Goal: Transaction & Acquisition: Purchase product/service

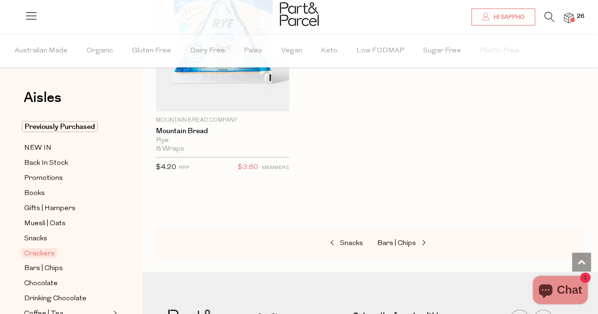
scroll to position [70, 0]
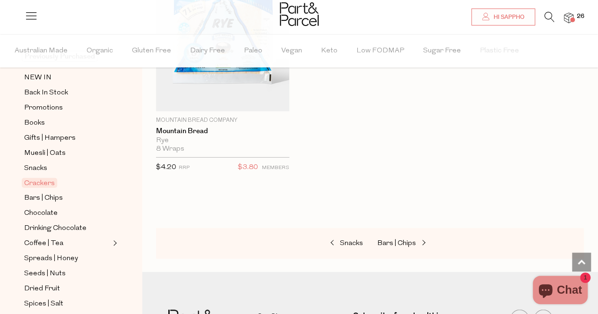
click at [549, 17] on icon at bounding box center [549, 17] width 10 height 10
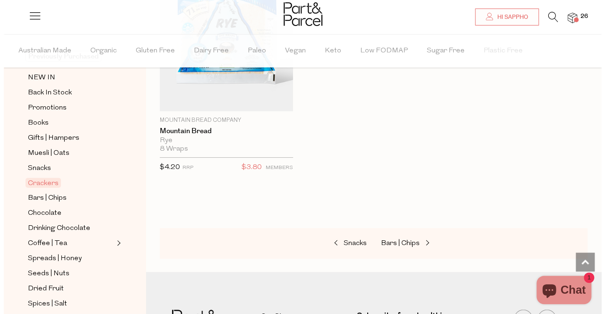
scroll to position [3061, 0]
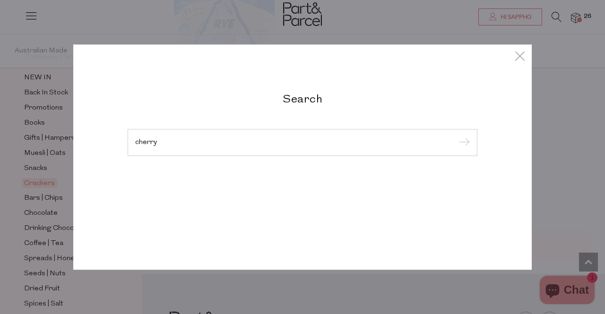
type input "cherry"
click at [455, 136] on input "submit" at bounding box center [462, 143] width 14 height 14
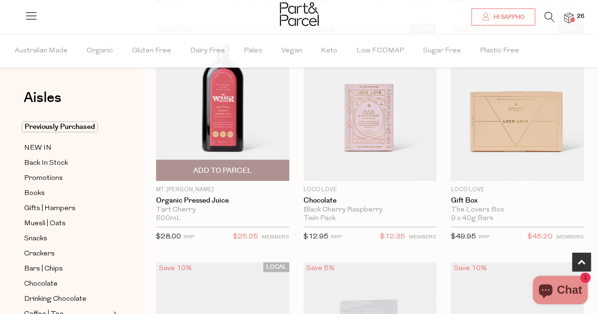
scroll to position [322, 0]
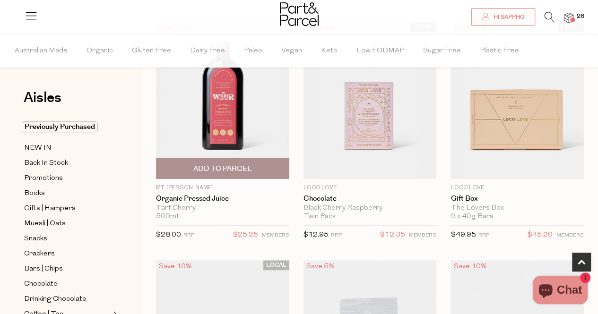
click at [224, 169] on span "Add To Parcel" at bounding box center [222, 169] width 59 height 10
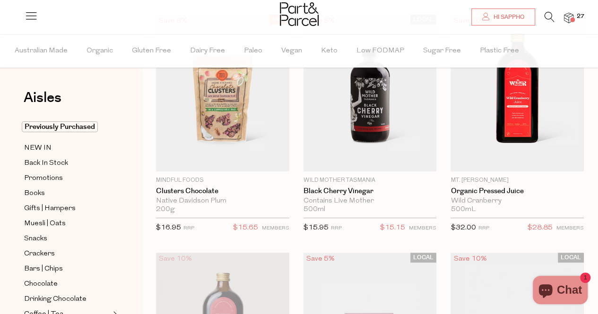
scroll to position [103, 0]
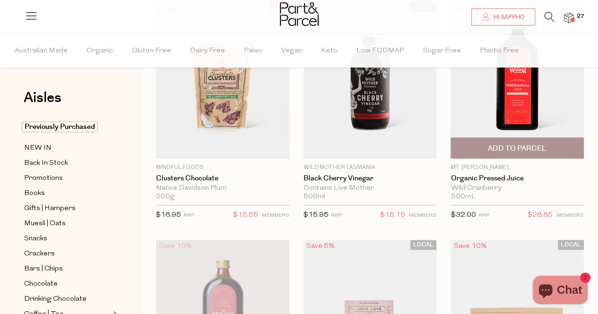
click at [520, 149] on span "Add To Parcel" at bounding box center [516, 149] width 59 height 10
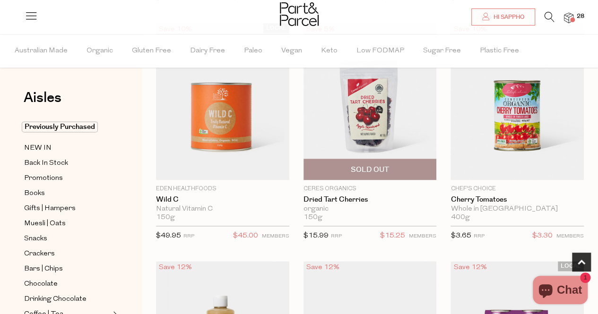
scroll to position [559, 0]
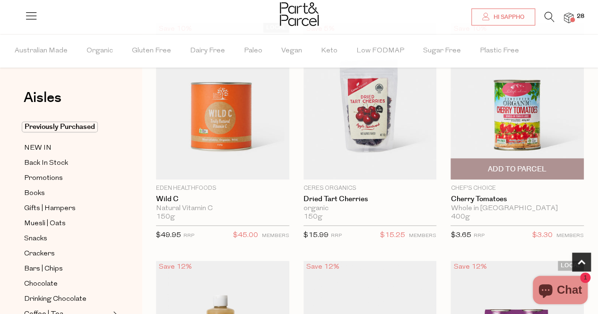
click at [518, 164] on span "Add To Parcel" at bounding box center [516, 169] width 59 height 10
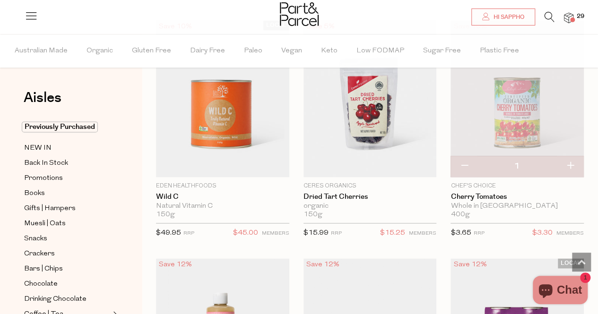
scroll to position [548, 0]
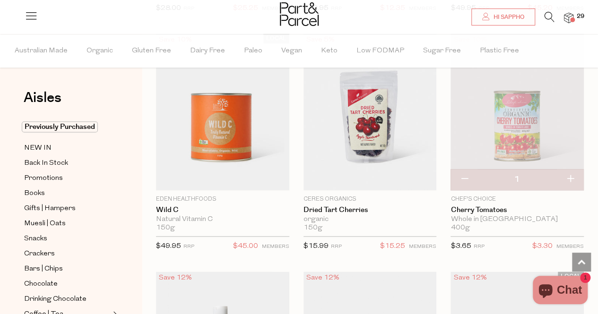
click at [548, 17] on icon at bounding box center [549, 17] width 10 height 10
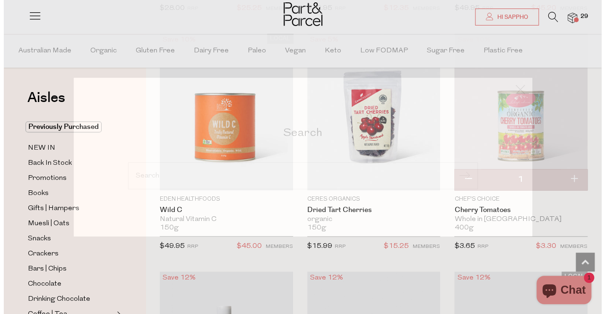
scroll to position [554, 0]
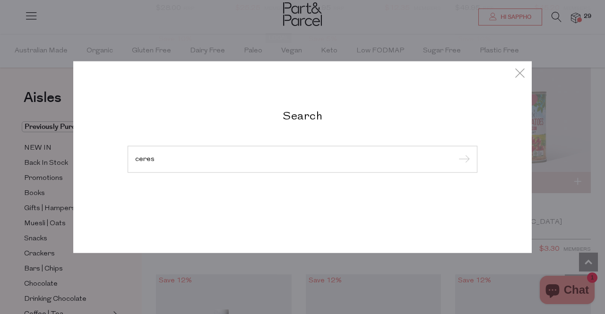
type input "ceres"
click at [455, 153] on input "submit" at bounding box center [462, 160] width 14 height 14
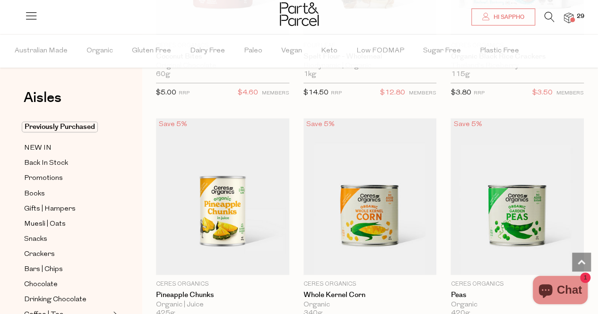
scroll to position [801, 0]
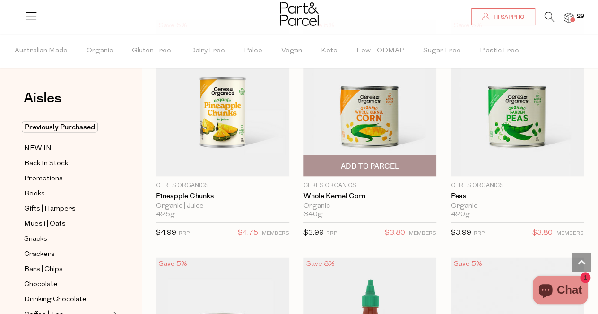
click at [372, 161] on span "Add To Parcel" at bounding box center [369, 166] width 59 height 10
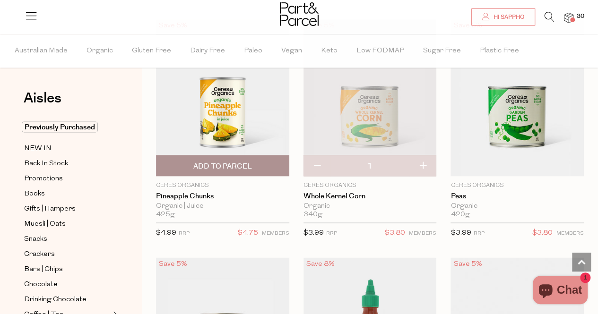
click at [212, 161] on span "Add To Parcel" at bounding box center [222, 166] width 59 height 10
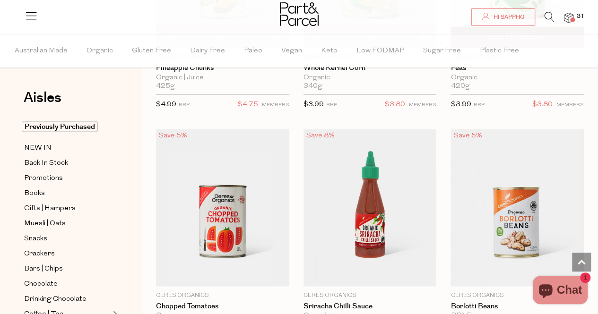
scroll to position [1039, 0]
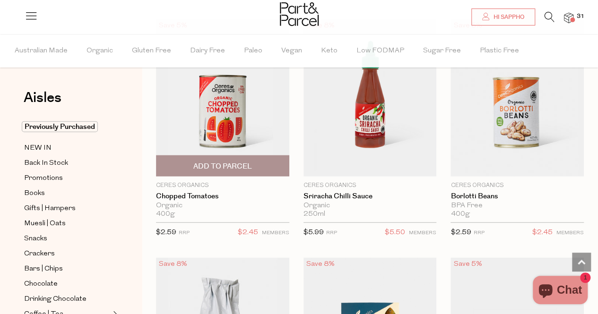
click at [220, 165] on span "Add To Parcel" at bounding box center [222, 167] width 59 height 10
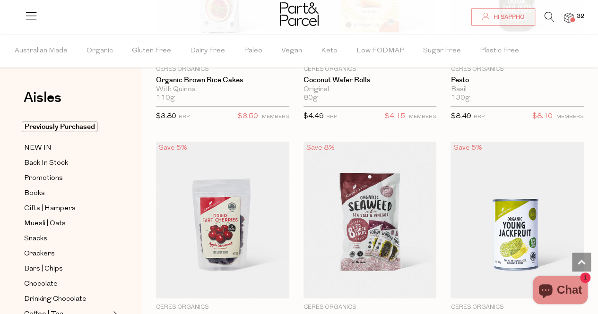
scroll to position [1278, 0]
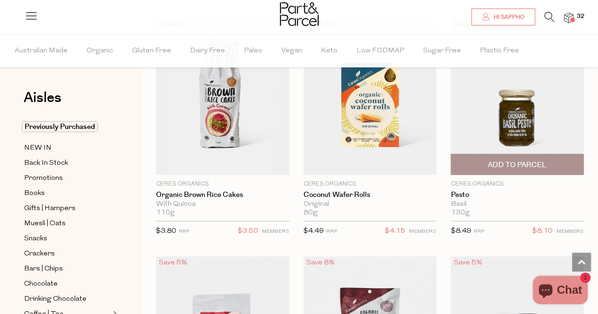
click at [519, 160] on span "Add To Parcel" at bounding box center [516, 165] width 59 height 10
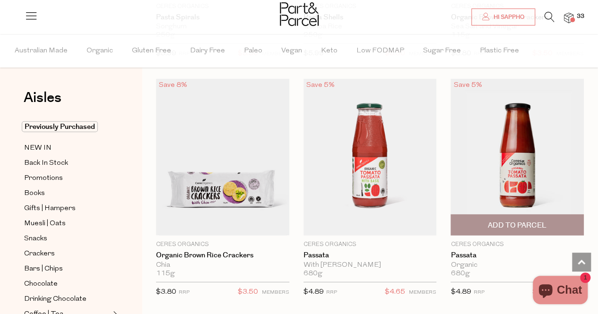
scroll to position [3159, 0]
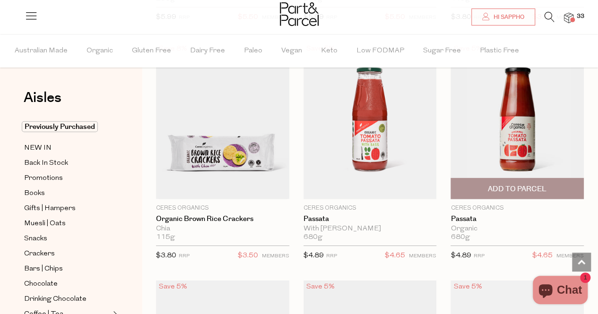
click at [508, 184] on span "Add To Parcel" at bounding box center [516, 189] width 59 height 10
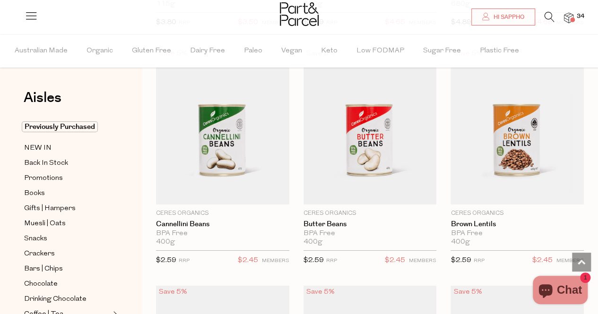
scroll to position [3428, 0]
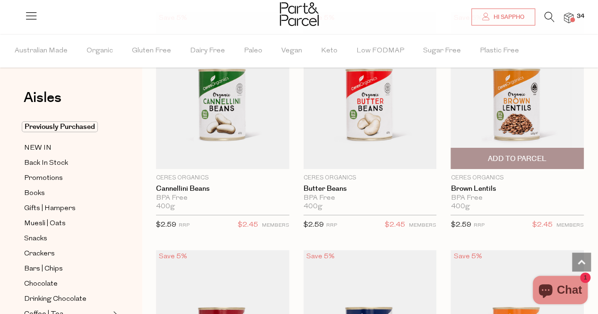
click at [512, 154] on span "Add To Parcel" at bounding box center [516, 159] width 59 height 10
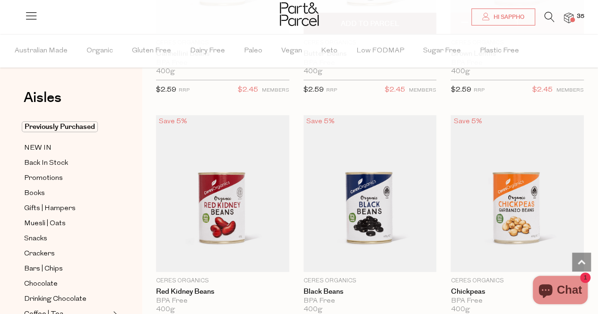
scroll to position [3629, 0]
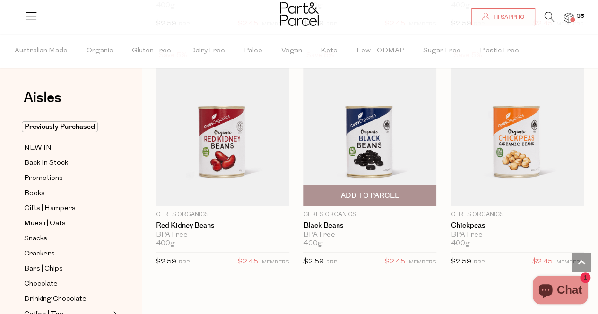
click at [375, 191] on span "Add To Parcel" at bounding box center [369, 196] width 59 height 10
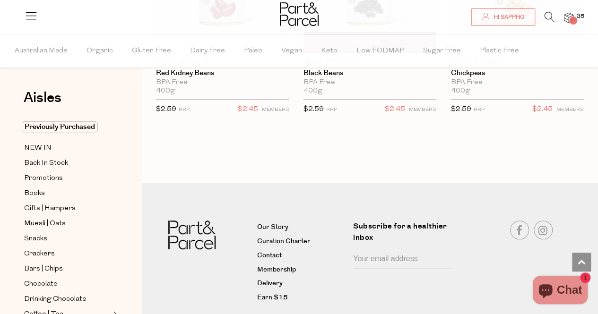
scroll to position [3783, 0]
click at [549, 16] on icon at bounding box center [549, 17] width 10 height 10
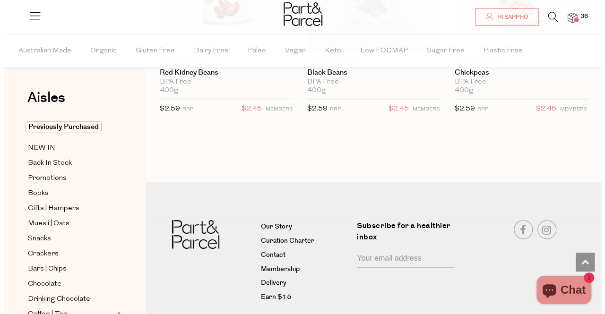
scroll to position [3825, 0]
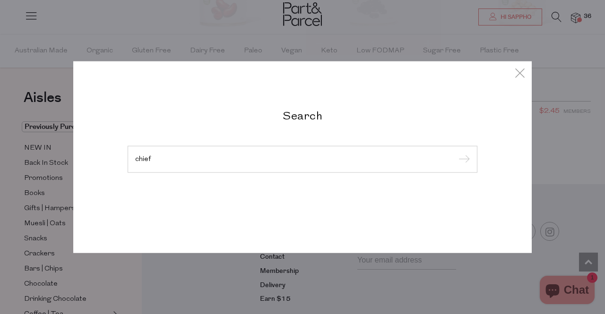
type input "chief"
click at [455, 153] on input "submit" at bounding box center [462, 160] width 14 height 14
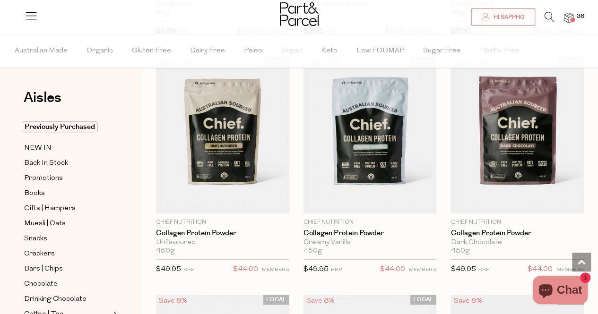
scroll to position [507, 0]
